Goal: Information Seeking & Learning: Learn about a topic

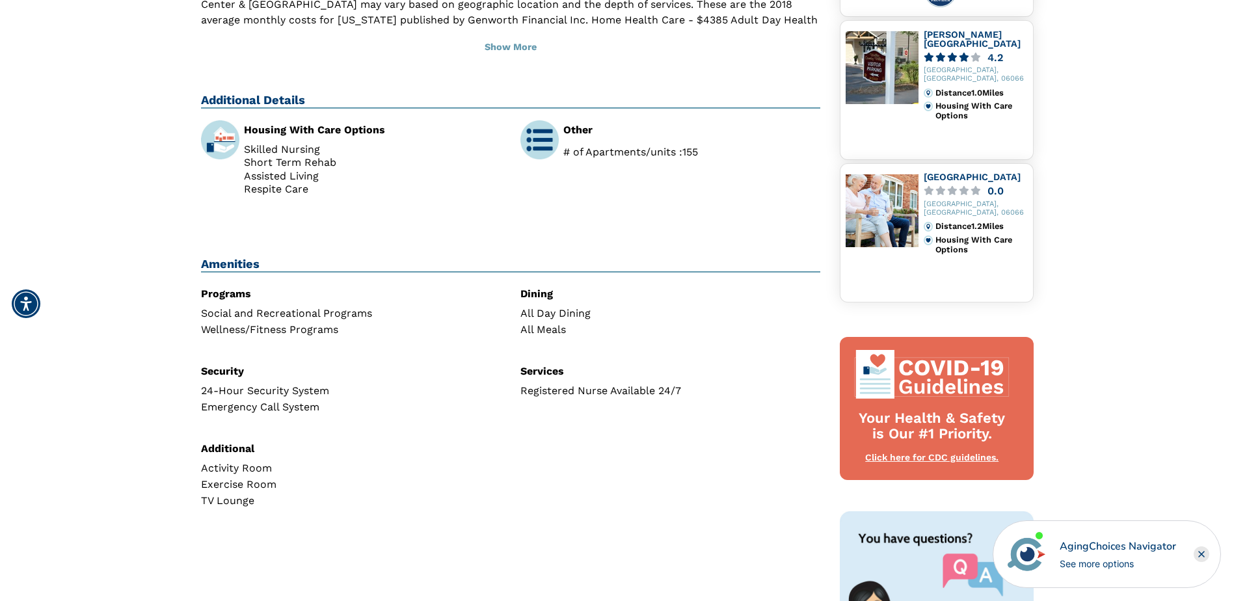
click at [882, 196] on img at bounding box center [882, 210] width 73 height 73
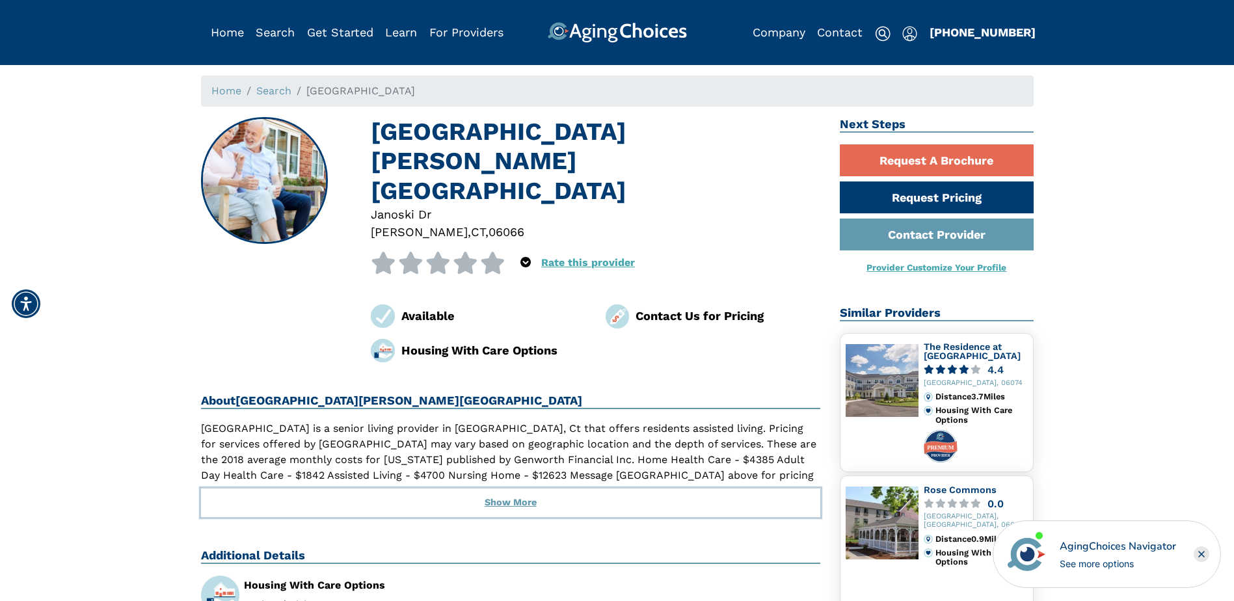
click at [516, 489] on button "Show More" at bounding box center [511, 503] width 620 height 29
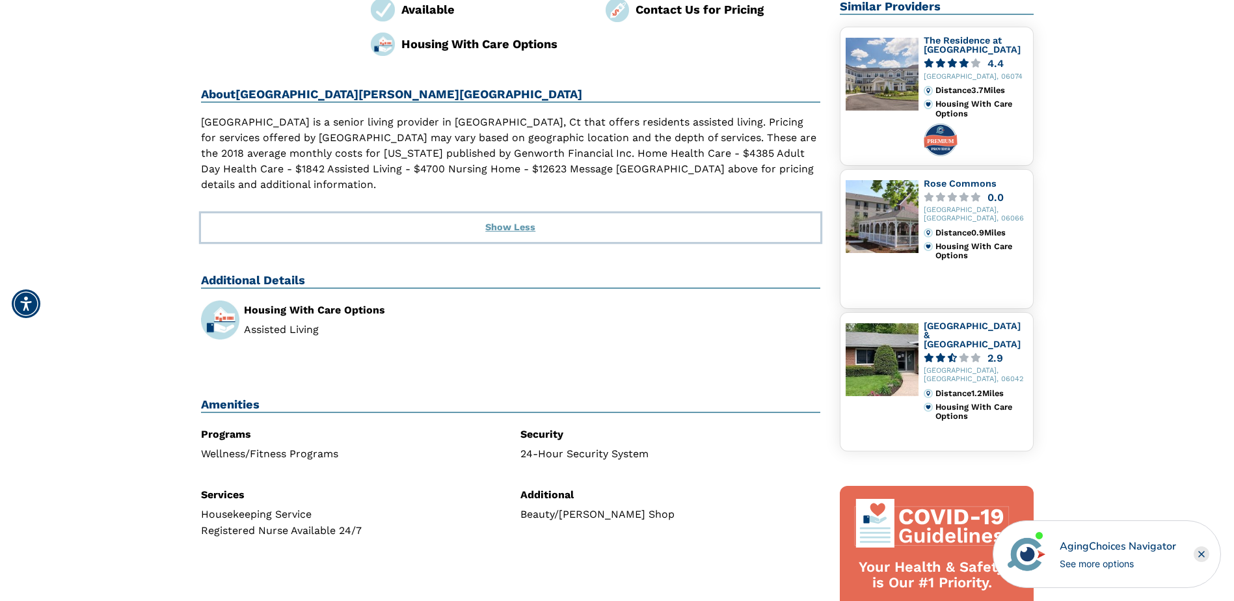
scroll to position [260, 0]
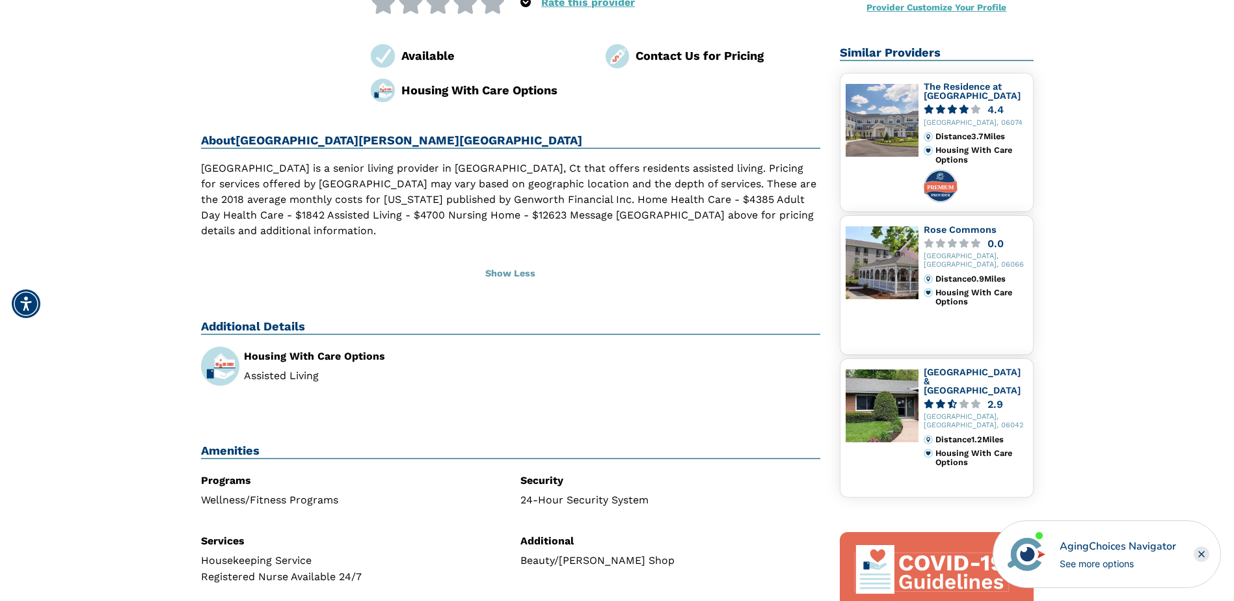
click at [878, 258] on img at bounding box center [882, 262] width 73 height 73
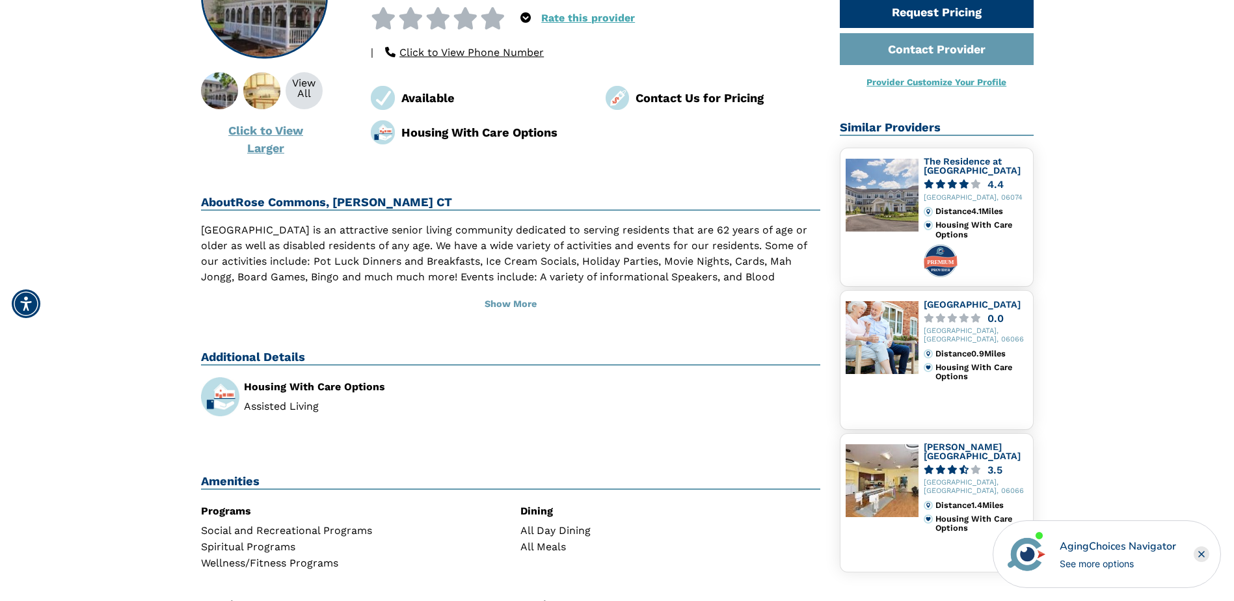
scroll to position [195, 0]
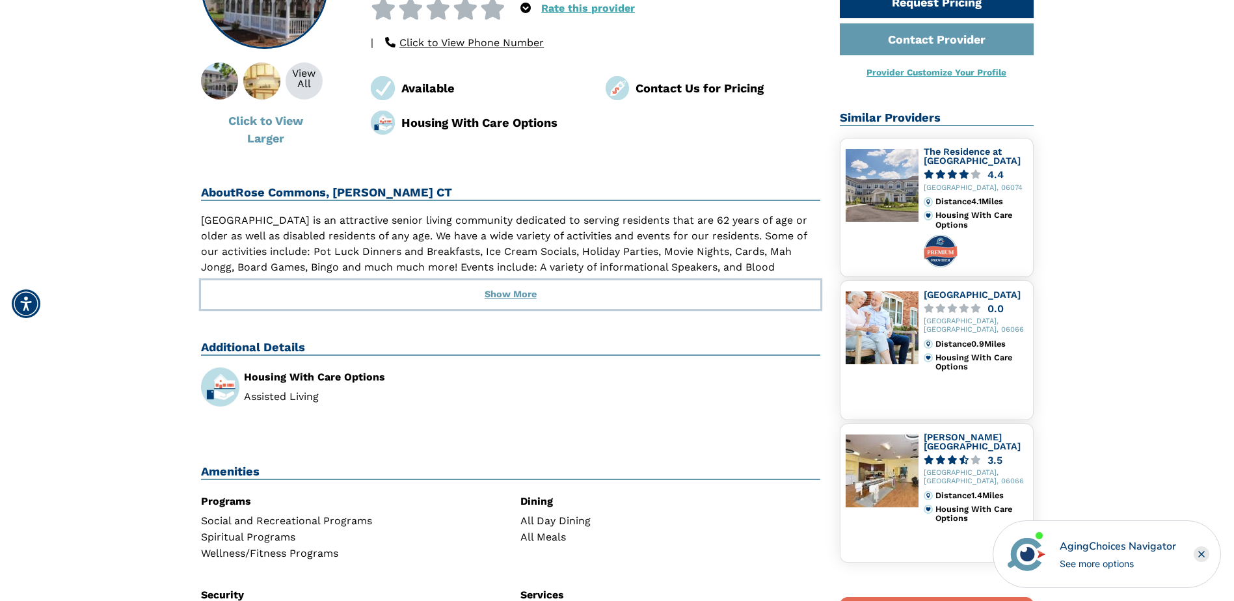
click at [510, 288] on button "Show More" at bounding box center [511, 294] width 620 height 29
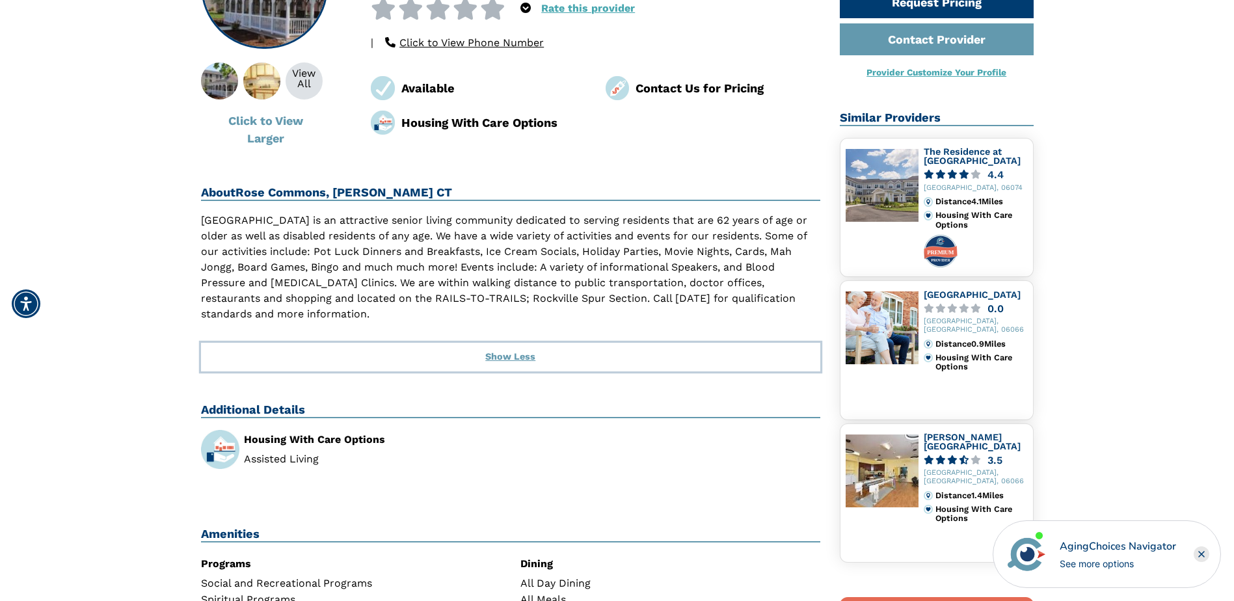
scroll to position [0, 0]
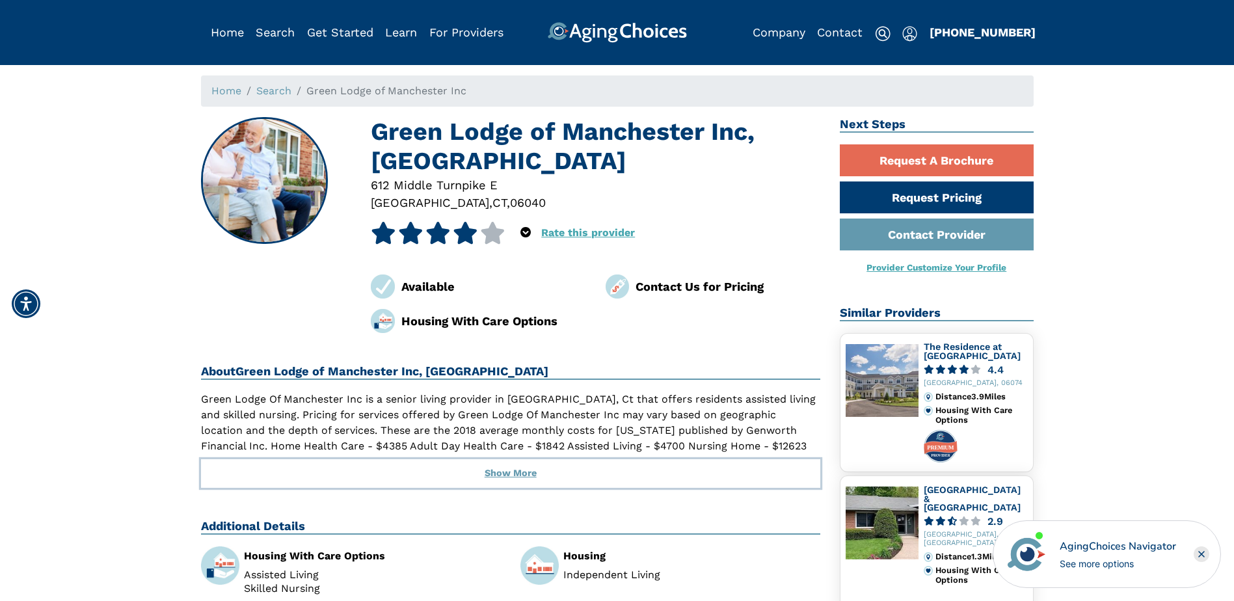
click at [530, 476] on button "Show More" at bounding box center [511, 473] width 620 height 29
